Goal: Find specific page/section: Find specific page/section

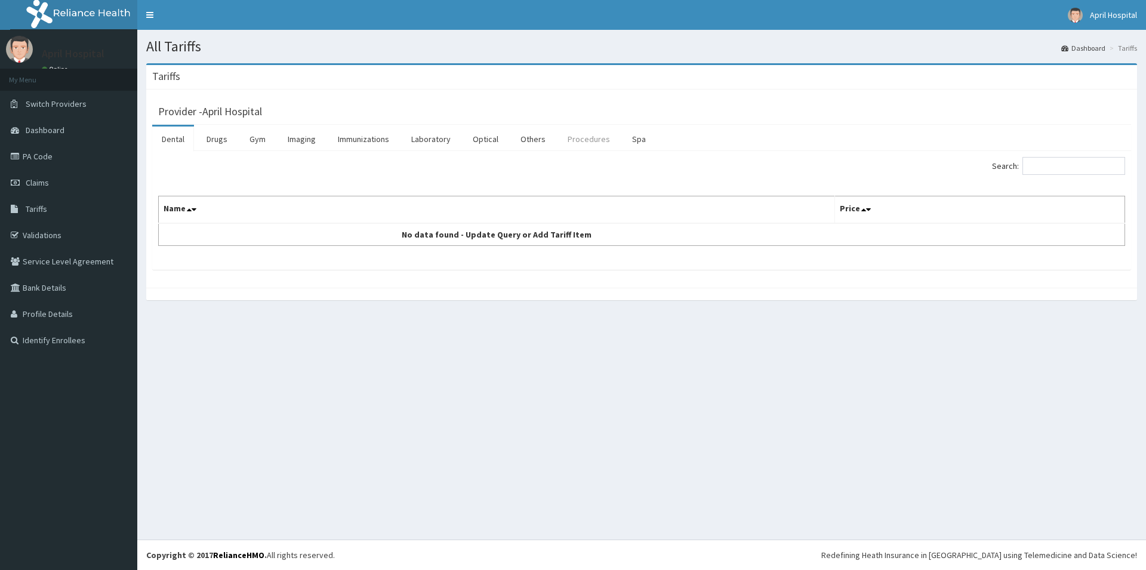
click at [591, 136] on link "Procedures" at bounding box center [588, 139] width 61 height 25
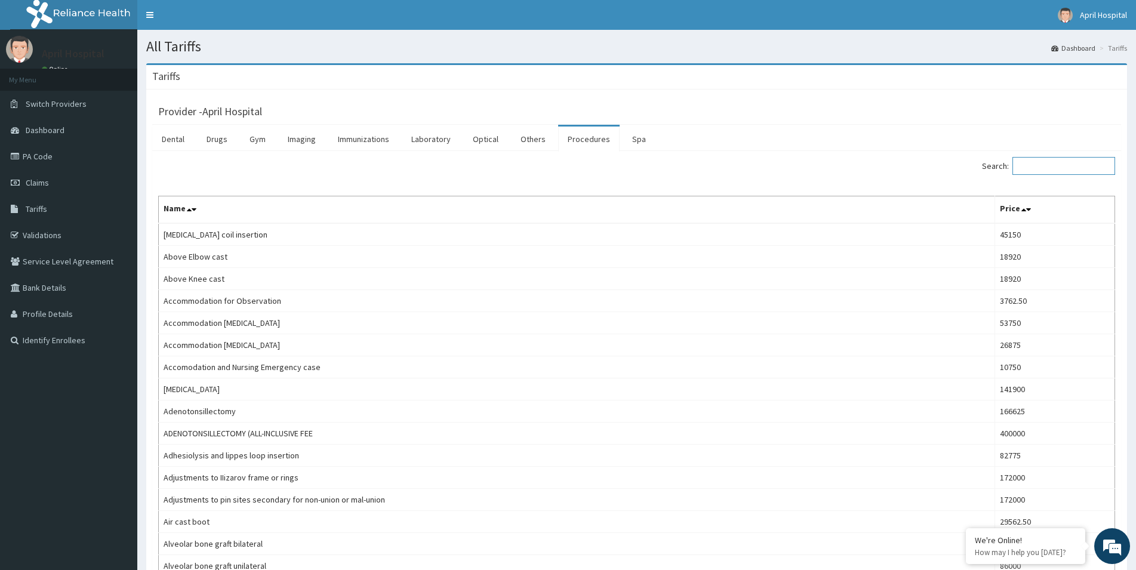
click at [1089, 160] on input "Search:" at bounding box center [1063, 166] width 103 height 18
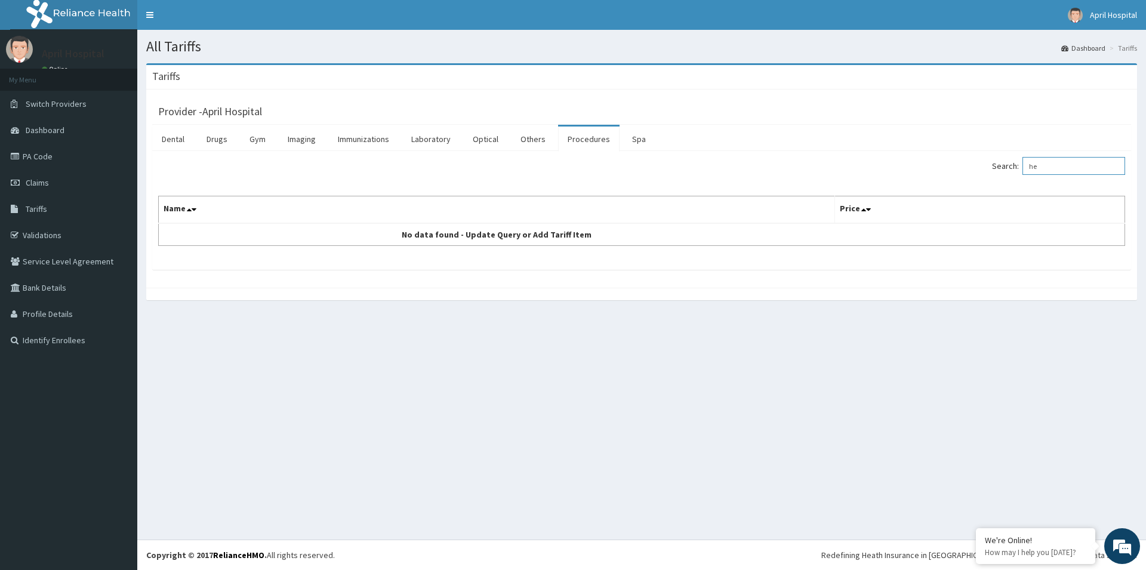
type input "h"
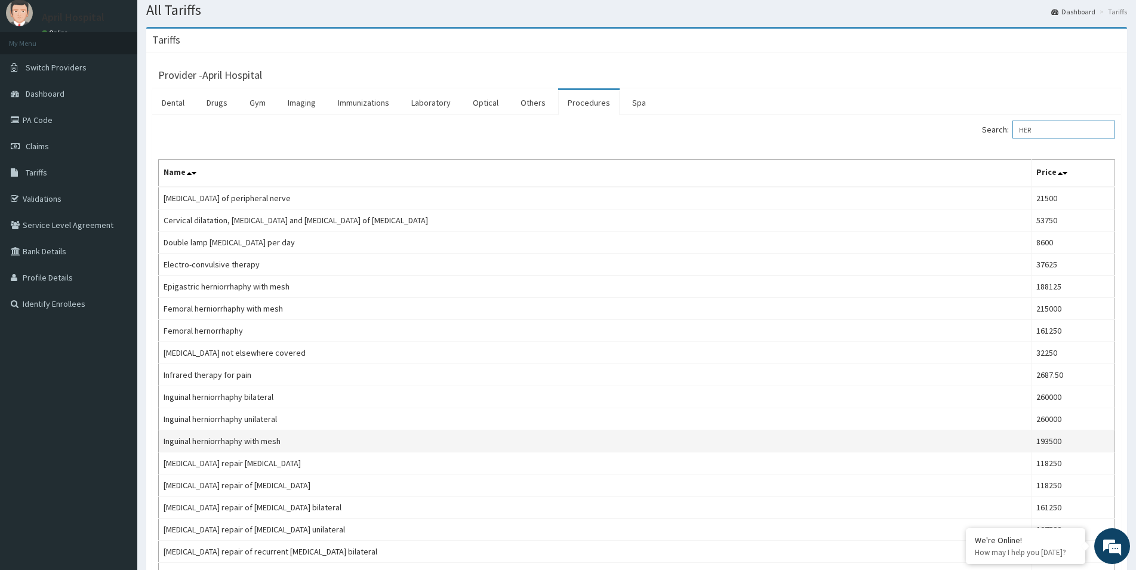
scroll to position [61, 0]
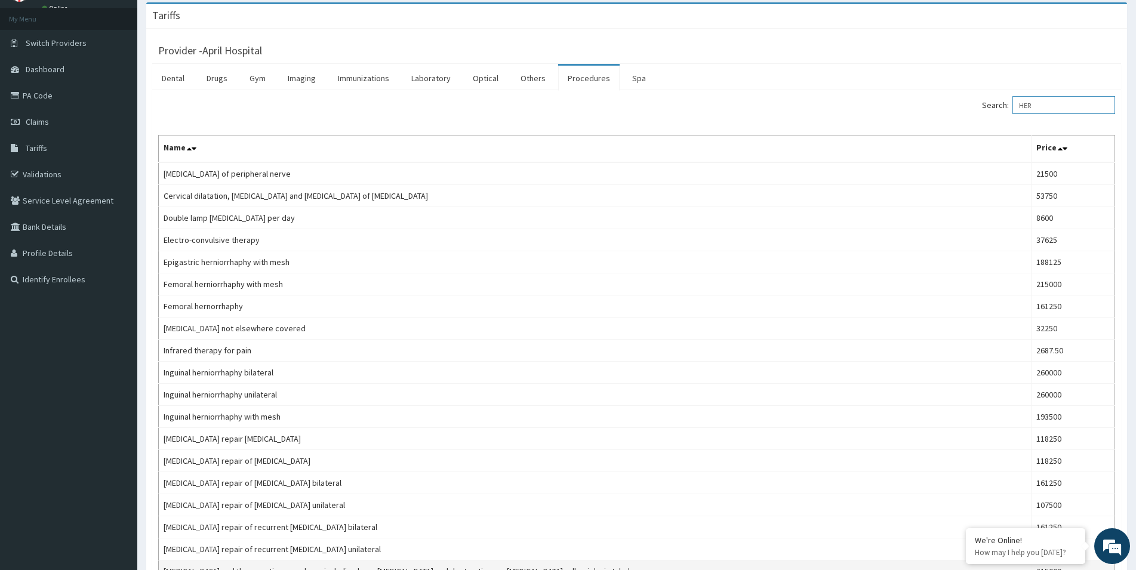
type input "HER"
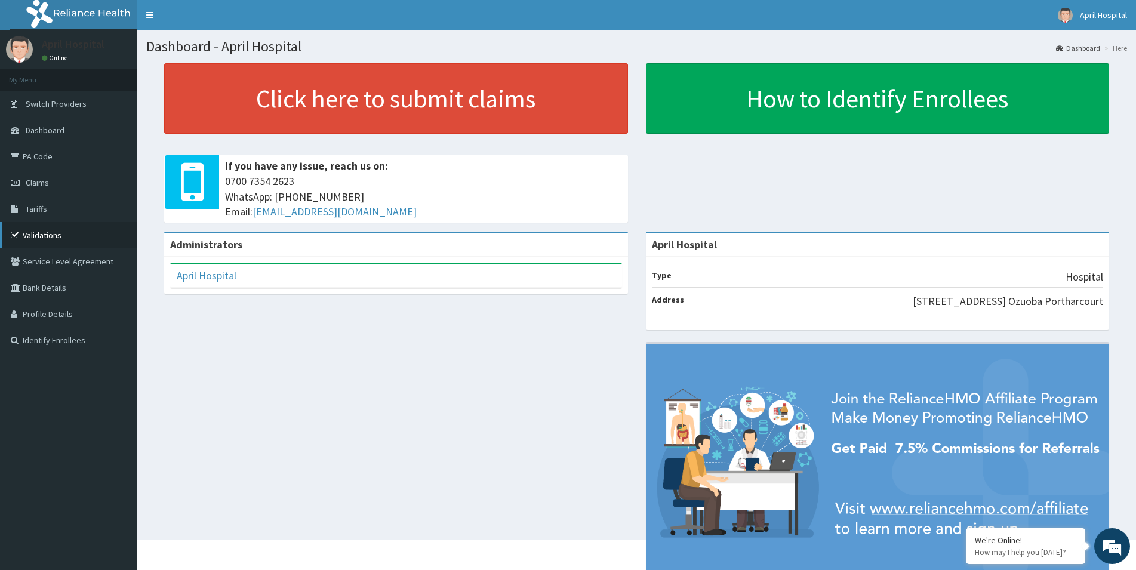
click at [53, 228] on link "Validations" at bounding box center [68, 235] width 137 height 26
